Goal: Task Accomplishment & Management: Manage account settings

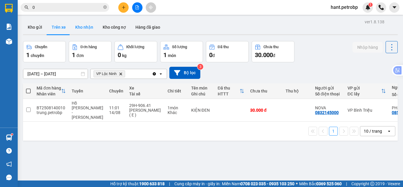
scroll to position [0, 87]
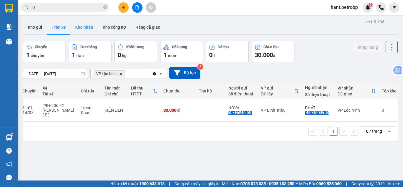
click at [79, 21] on button "Kho nhận" at bounding box center [84, 27] width 27 height 14
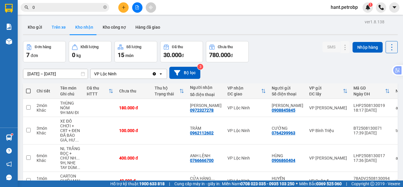
click at [67, 27] on button "Trên xe" at bounding box center [59, 27] width 24 height 14
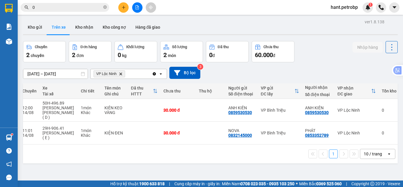
scroll to position [0, 84]
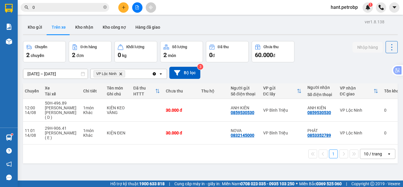
click at [77, 20] on div "ver 1.8.138 Kho gửi Trên xe Kho nhận Kho công nợ Hàng đã giao Chuyến 2 chuyến Đ…" at bounding box center [210, 111] width 379 height 187
click at [85, 30] on button "Kho nhận" at bounding box center [84, 27] width 27 height 14
type input "[DATE] – [DATE]"
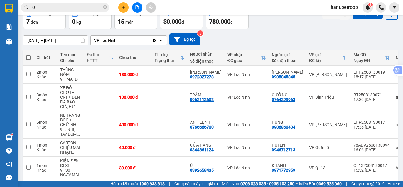
scroll to position [31, 0]
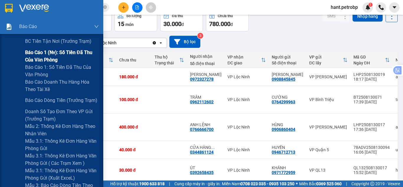
click at [65, 50] on span "Báo cáo 1 (nv): Số tiền đã thu của văn phòng" at bounding box center [62, 56] width 74 height 15
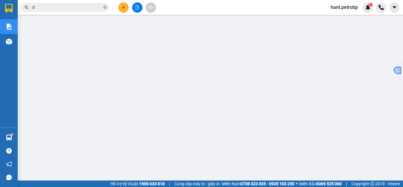
scroll to position [30, 0]
click at [343, 11] on span "hant.petrobp" at bounding box center [344, 7] width 37 height 7
click at [342, 18] on span "Đăng xuất" at bounding box center [347, 18] width 25 height 6
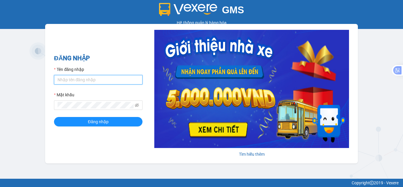
click at [115, 79] on input "Tên đăng nhập" at bounding box center [98, 79] width 89 height 9
type input "nhungnth.petrobp"
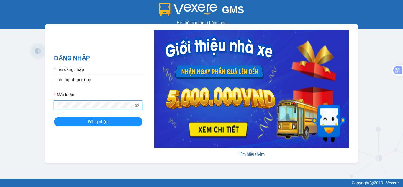
click at [54, 117] on button "Đăng nhập" at bounding box center [98, 121] width 89 height 9
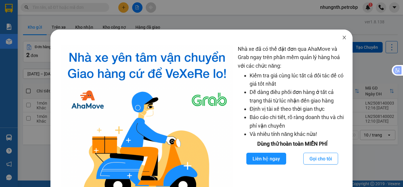
click at [343, 39] on icon "close" at bounding box center [344, 38] width 3 height 4
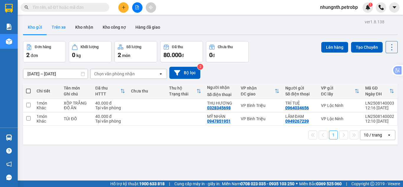
click at [60, 27] on button "Trên xe" at bounding box center [59, 27] width 24 height 14
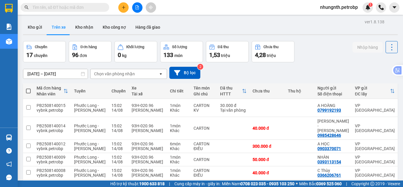
click at [27, 74] on input "[DATE] – [DATE]" at bounding box center [55, 73] width 64 height 9
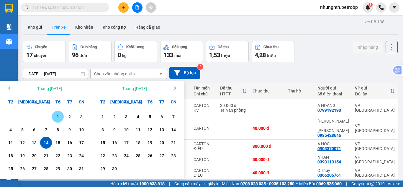
click at [60, 117] on div "1" at bounding box center [58, 116] width 8 height 7
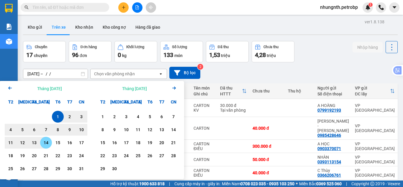
drag, startPoint x: 46, startPoint y: 143, endPoint x: 95, endPoint y: 119, distance: 54.6
click at [46, 143] on div "14" at bounding box center [46, 142] width 8 height 7
type input "[DATE] – [DATE]"
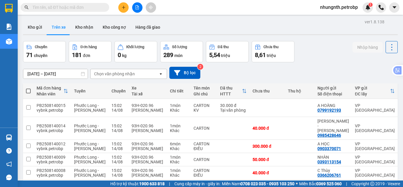
click at [116, 74] on div "Chọn văn phòng nhận" at bounding box center [114, 74] width 41 height 6
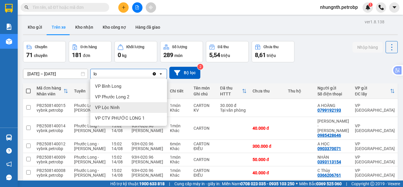
type input "lo"
click at [112, 105] on span "VP Lộc Ninh" at bounding box center [107, 107] width 24 height 6
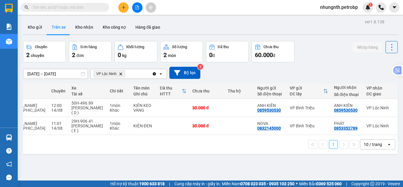
scroll to position [0, 87]
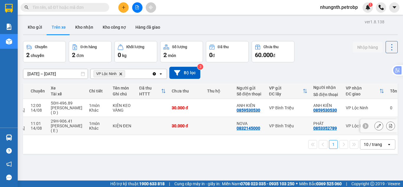
click at [389, 126] on icon at bounding box center [390, 126] width 3 height 4
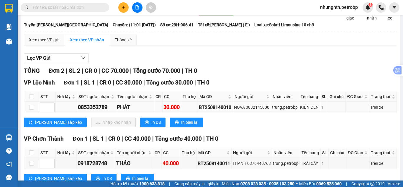
scroll to position [51, 0]
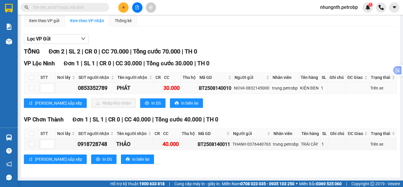
click at [29, 88] on td at bounding box center [31, 88] width 15 height 12
click at [32, 88] on input "checkbox" at bounding box center [31, 88] width 5 height 5
checkbox input "true"
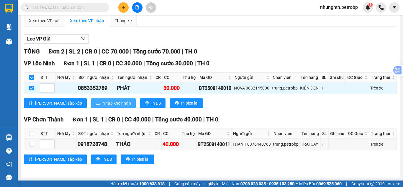
click at [102, 101] on span "Nhập kho nhận" at bounding box center [116, 103] width 29 height 6
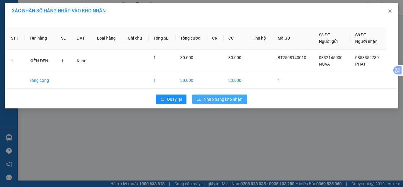
click at [236, 101] on span "Nhập hàng kho nhận" at bounding box center [223, 99] width 39 height 6
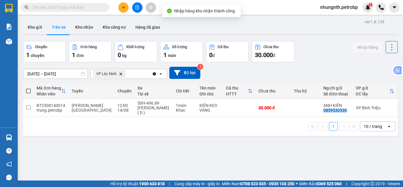
scroll to position [0, 87]
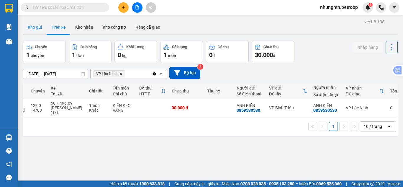
click at [32, 29] on button "Kho gửi" at bounding box center [35, 27] width 24 height 14
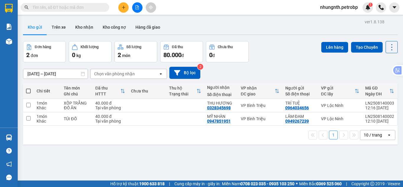
click at [28, 89] on span at bounding box center [28, 91] width 5 height 5
click at [28, 88] on input "checkbox" at bounding box center [28, 88] width 0 height 0
checkbox input "true"
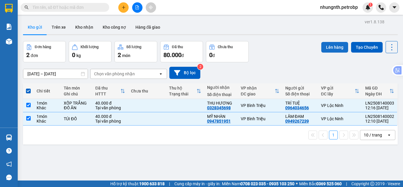
click at [336, 48] on button "Lên hàng" at bounding box center [334, 47] width 27 height 11
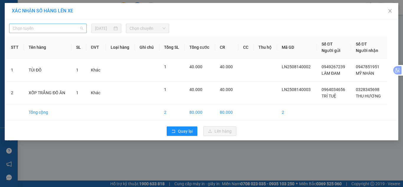
click at [37, 27] on span "Chọn tuyến" at bounding box center [48, 28] width 71 height 9
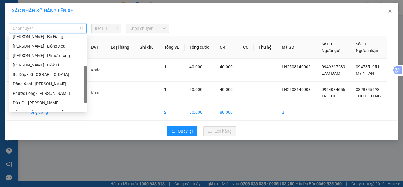
scroll to position [113, 0]
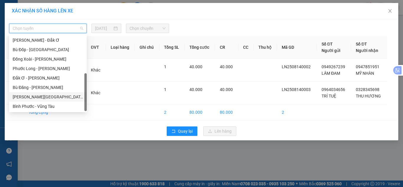
click at [27, 95] on div "[PERSON_NAME][GEOGRAPHIC_DATA]" at bounding box center [48, 97] width 71 height 6
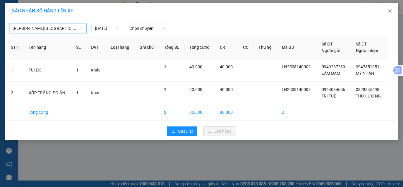
click at [137, 28] on span "Chọn chuyến" at bounding box center [148, 28] width 36 height 9
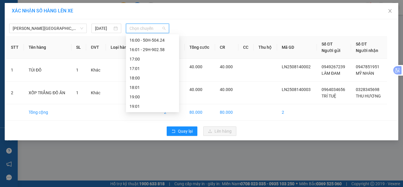
scroll to position [242, 0]
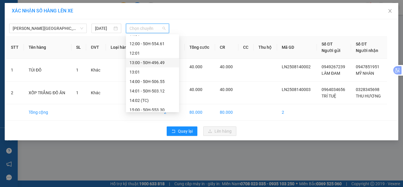
click at [161, 60] on div "13:00 - 50H-496.49" at bounding box center [153, 62] width 46 height 6
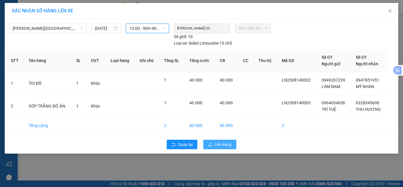
click at [214, 143] on button "Lên hàng" at bounding box center [219, 144] width 33 height 9
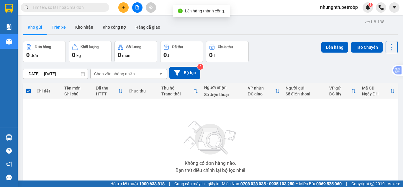
click at [53, 27] on button "Trên xe" at bounding box center [59, 27] width 24 height 14
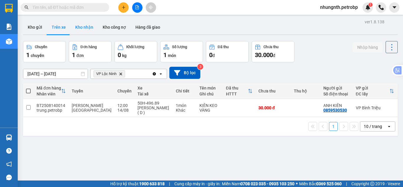
click at [82, 26] on button "Kho nhận" at bounding box center [84, 27] width 27 height 14
type input "[DATE] – [DATE]"
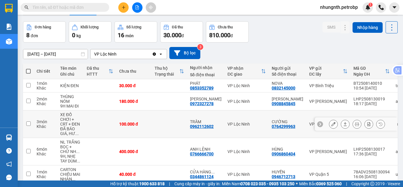
scroll to position [30, 0]
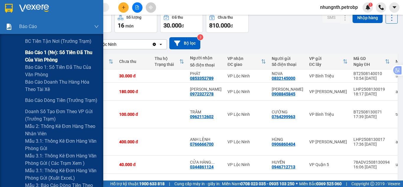
drag, startPoint x: 57, startPoint y: 57, endPoint x: 95, endPoint y: 58, distance: 38.1
click at [57, 57] on span "Báo cáo 1 (nv): Số tiền đã thu của văn phòng" at bounding box center [62, 56] width 74 height 15
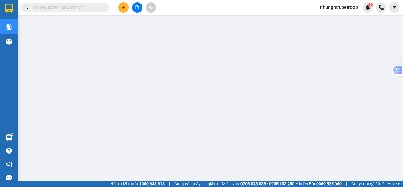
click at [82, 5] on input "text" at bounding box center [67, 7] width 70 height 6
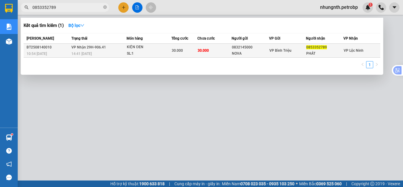
type input "0853352789"
click at [128, 48] on div "KIỆN ĐEN" at bounding box center [149, 47] width 44 height 6
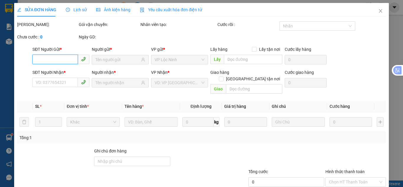
type input "0832145000"
type input "NOVA"
type input "0853352789"
type input "PHÁT"
type input "30.000"
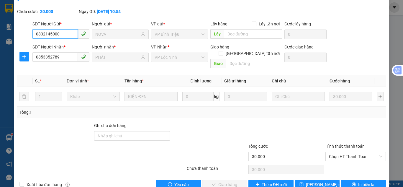
scroll to position [33, 0]
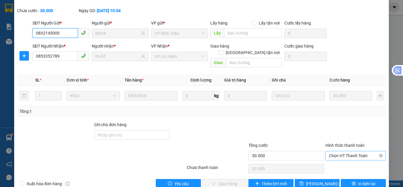
click at [340, 151] on span "Chọn HT Thanh Toán" at bounding box center [355, 155] width 53 height 9
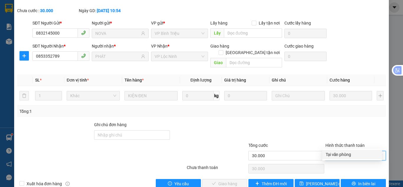
drag, startPoint x: 338, startPoint y: 153, endPoint x: 296, endPoint y: 163, distance: 43.2
click at [337, 153] on div "Tại văn phòng" at bounding box center [352, 154] width 53 height 6
type input "0"
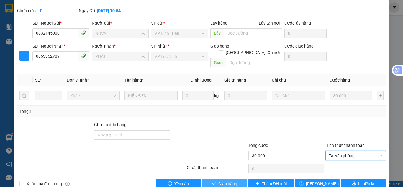
click at [233, 180] on span "Giao hàng" at bounding box center [227, 183] width 19 height 6
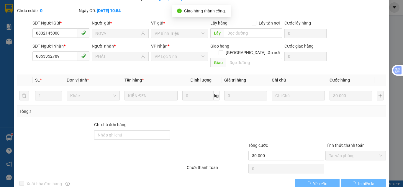
scroll to position [0, 0]
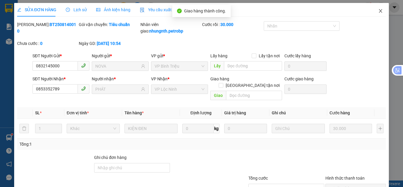
click at [379, 12] on icon "close" at bounding box center [380, 11] width 3 height 4
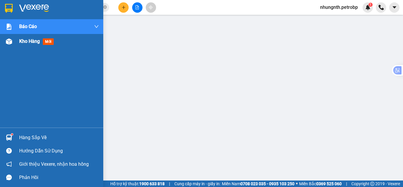
click at [33, 39] on span "Kho hàng" at bounding box center [29, 41] width 21 height 6
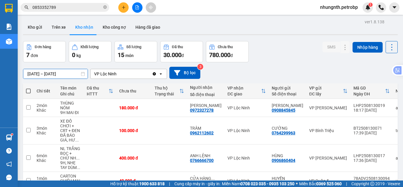
click at [31, 76] on div "ver 1.8.138 Kho gửi Trên xe Kho nhận Kho công nợ Hàng đã giao Đơn hàng 7 đơn Kh…" at bounding box center [210, 144] width 379 height 252
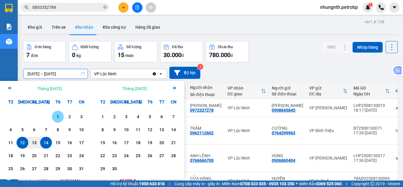
click at [59, 116] on div "1" at bounding box center [58, 116] width 8 height 7
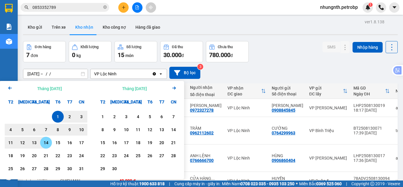
click at [43, 145] on div "14" at bounding box center [46, 142] width 8 height 7
type input "[DATE] – [DATE]"
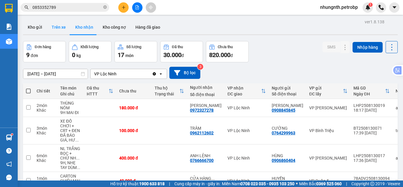
click at [54, 26] on button "Trên xe" at bounding box center [59, 27] width 24 height 14
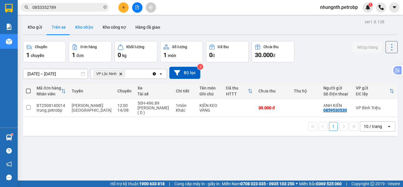
click at [86, 28] on button "Kho nhận" at bounding box center [84, 27] width 27 height 14
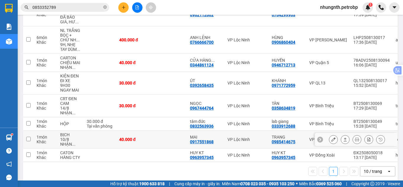
scroll to position [89, 0]
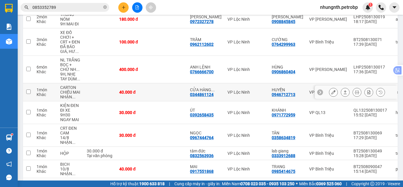
click at [331, 93] on icon at bounding box center [333, 92] width 4 height 4
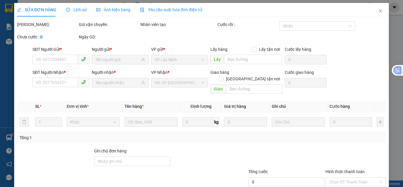
type input "0946712713"
type input "HUYỀN"
type input "0344861124"
type input "CỬA HÀNG TOKI"
type input "40.000"
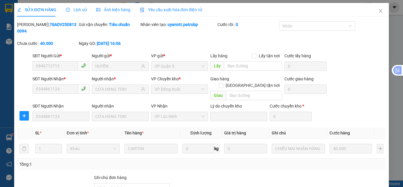
scroll to position [53, 0]
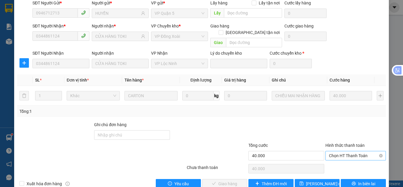
click at [330, 151] on span "Chọn HT Thanh Toán" at bounding box center [355, 155] width 53 height 9
click at [330, 153] on div "Tại văn phòng" at bounding box center [352, 154] width 53 height 6
type input "0"
click at [215, 179] on button "Giao hàng" at bounding box center [224, 183] width 45 height 9
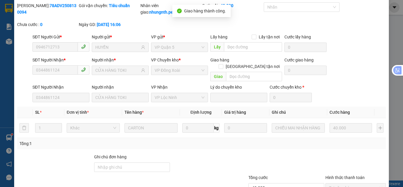
scroll to position [0, 0]
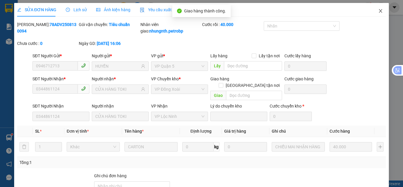
click at [378, 11] on icon "close" at bounding box center [380, 11] width 5 height 5
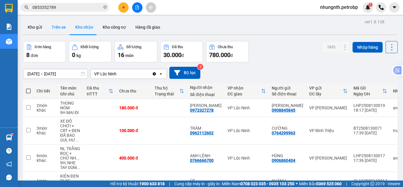
click at [64, 29] on button "Trên xe" at bounding box center [59, 27] width 24 height 14
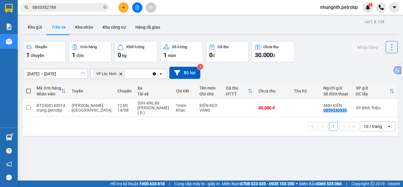
scroll to position [0, 87]
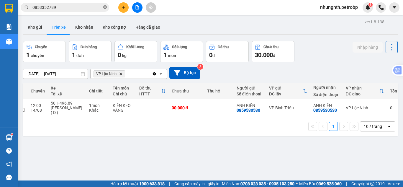
click at [104, 7] on icon "close-circle" at bounding box center [105, 7] width 4 height 4
click at [83, 8] on input "text" at bounding box center [67, 7] width 70 height 6
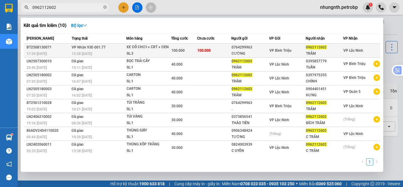
type input "0962112602"
click at [209, 50] on td "100.000" at bounding box center [214, 51] width 34 height 14
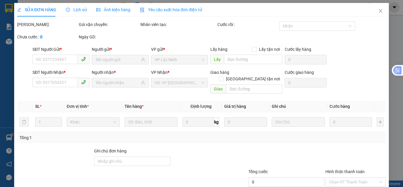
type input "0764299963"
type input "CƯỜNG"
type input "0962112602"
type input "TRÂM"
type input "ĐÃ LÊN XE 49823 CHUYẾN 17H00 [DATE] GIAO THẲNG VPLN"
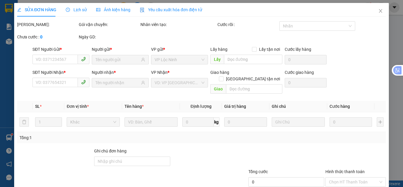
type input "100.000"
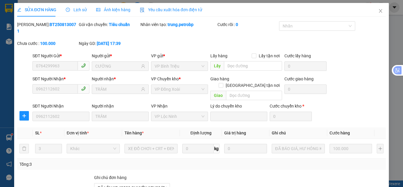
scroll to position [53, 0]
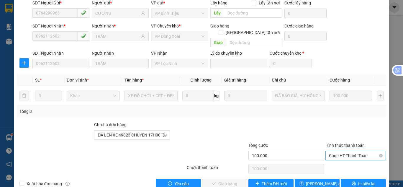
drag, startPoint x: 339, startPoint y: 143, endPoint x: 338, endPoint y: 146, distance: 3.6
click at [339, 151] on span "Chọn HT Thanh Toán" at bounding box center [355, 155] width 53 height 9
click at [335, 154] on div "Tại văn phòng" at bounding box center [352, 154] width 53 height 6
type input "0"
click at [229, 180] on span "Giao hàng" at bounding box center [227, 183] width 19 height 6
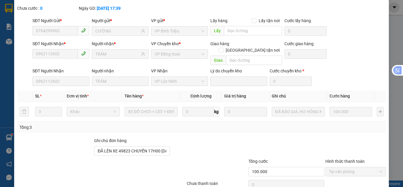
scroll to position [0, 0]
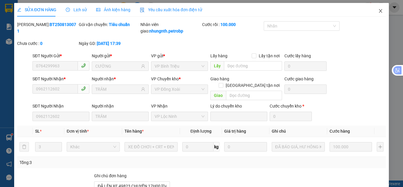
click at [378, 9] on icon "close" at bounding box center [380, 11] width 5 height 5
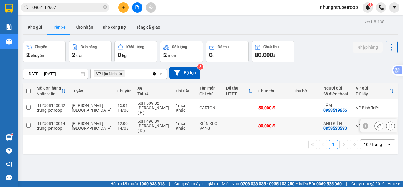
click at [389, 125] on icon at bounding box center [390, 126] width 3 height 4
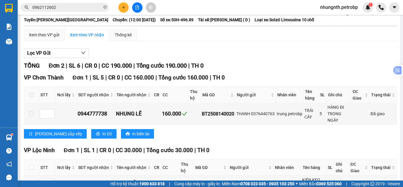
scroll to position [78, 0]
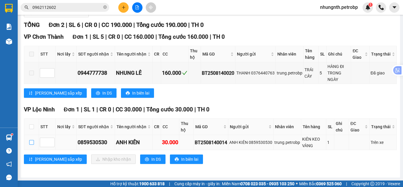
click at [31, 142] on input "checkbox" at bounding box center [31, 142] width 5 height 5
checkbox input "true"
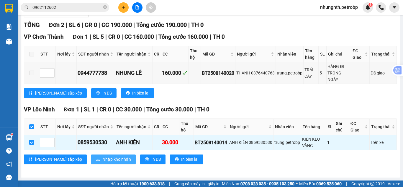
click at [102, 159] on span "Nhập kho nhận" at bounding box center [116, 159] width 29 height 6
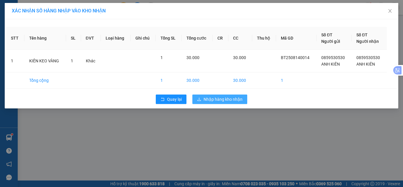
click at [229, 98] on span "Nhập hàng kho nhận" at bounding box center [223, 99] width 39 height 6
